Goal: Navigation & Orientation: Find specific page/section

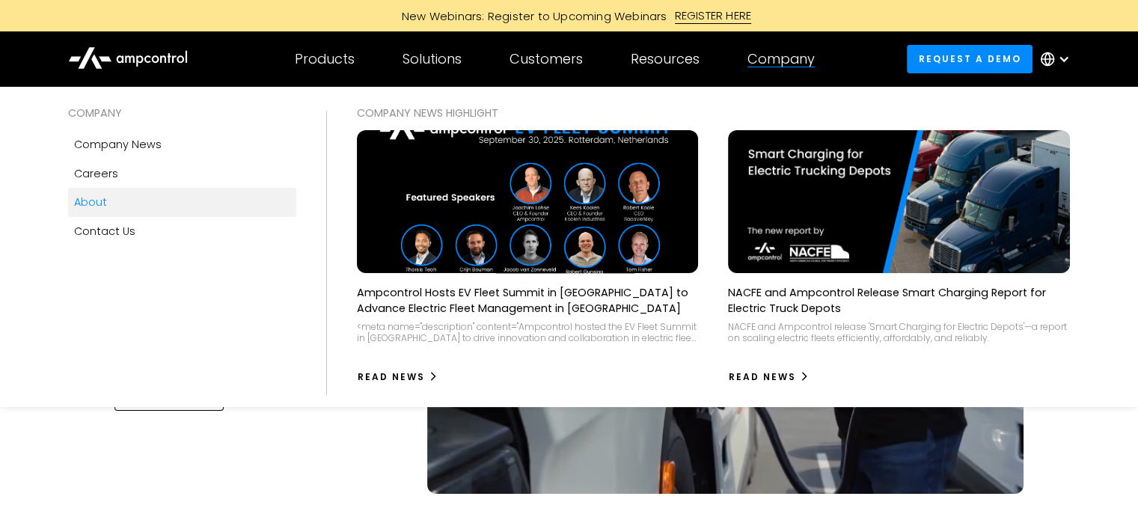
click at [126, 202] on link "About" at bounding box center [182, 202] width 228 height 28
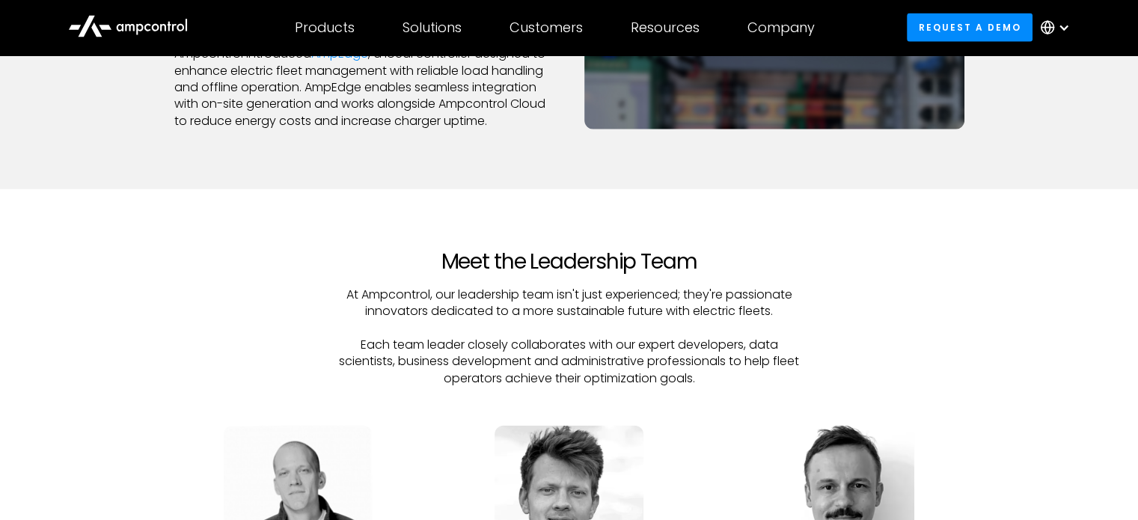
scroll to position [3892, 0]
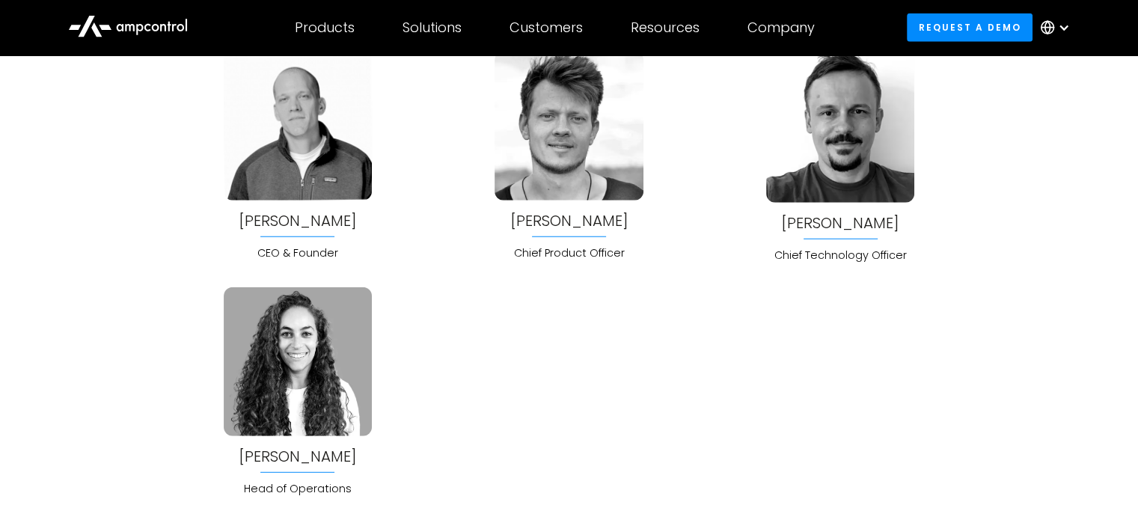
click at [322, 220] on div "[PERSON_NAME]" at bounding box center [298, 221] width 118 height 16
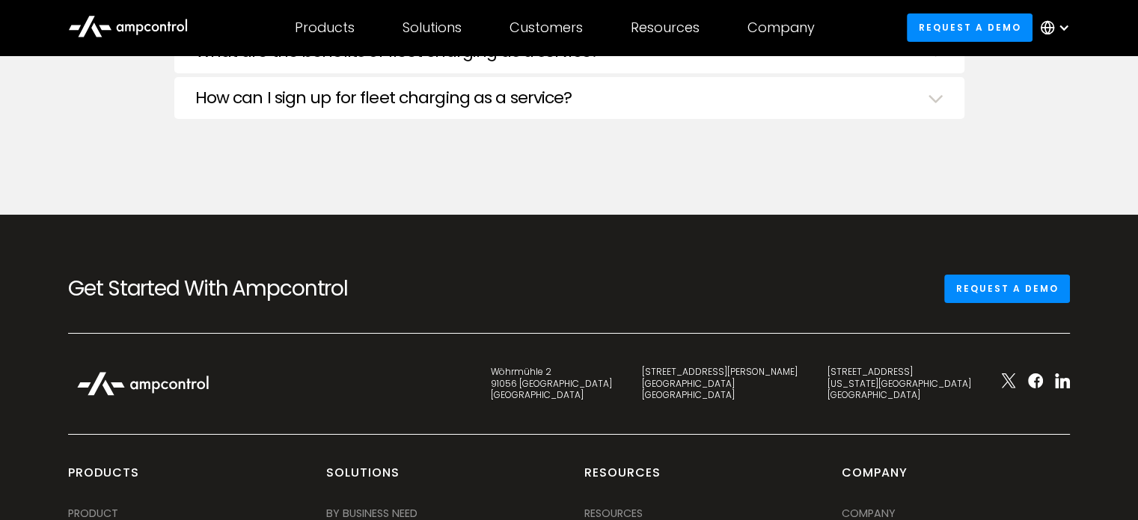
scroll to position [5574, 0]
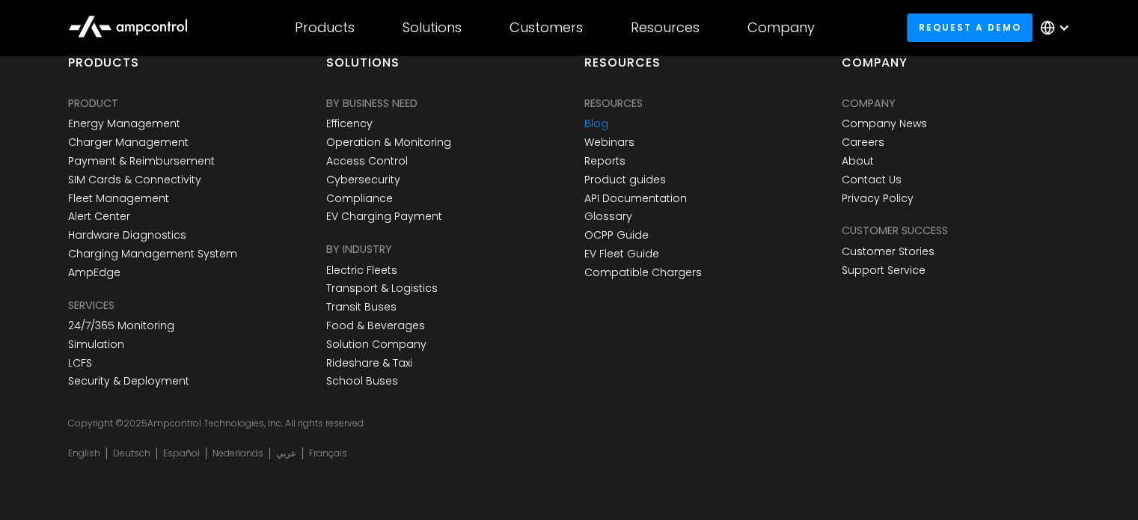
click at [594, 117] on link "Blog" at bounding box center [597, 123] width 24 height 13
